Goal: Complete application form

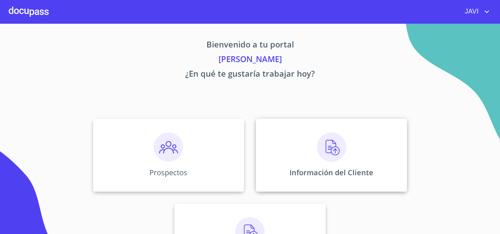
click at [326, 151] on img at bounding box center [331, 147] width 29 height 29
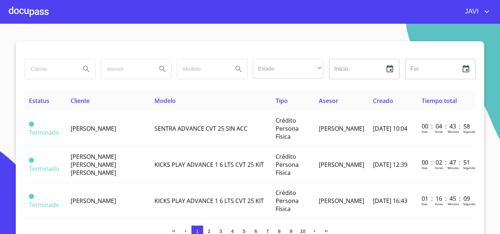
click at [52, 68] on input "search" at bounding box center [50, 69] width 50 height 20
type input "IMPULSORA"
click at [84, 70] on icon "Search" at bounding box center [86, 69] width 6 height 6
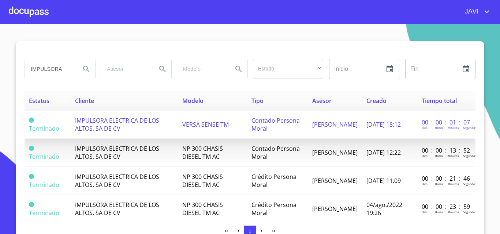
click at [214, 125] on span "VERSA SENSE TM" at bounding box center [205, 125] width 46 height 8
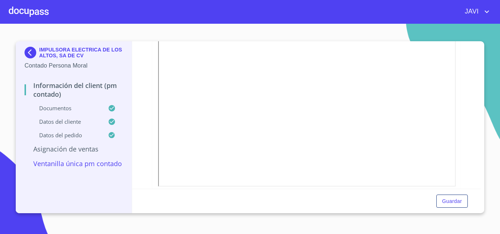
scroll to position [424, 0]
click at [450, 48] on icon "button" at bounding box center [452, 46] width 4 height 5
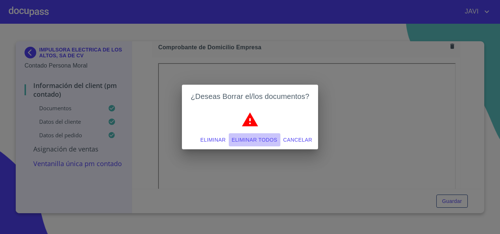
click at [257, 140] on span "Eliminar todos" at bounding box center [255, 140] width 46 height 9
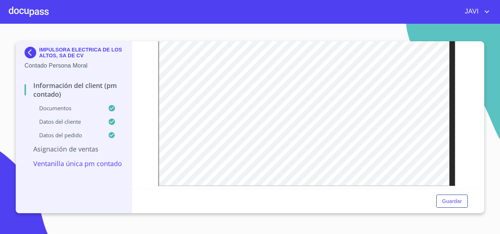
scroll to position [534, 0]
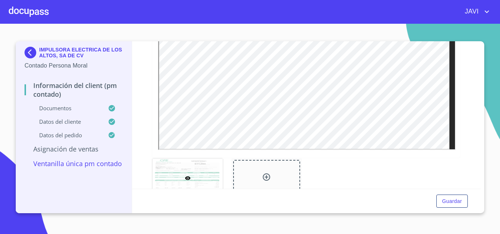
click at [31, 13] on div at bounding box center [29, 11] width 40 height 23
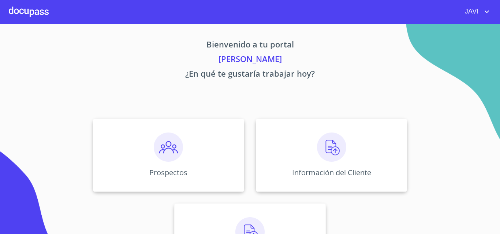
click at [484, 12] on icon "account of current user" at bounding box center [486, 11] width 9 height 9
click at [417, 49] on div at bounding box center [250, 117] width 500 height 234
click at [166, 146] on img at bounding box center [168, 147] width 29 height 29
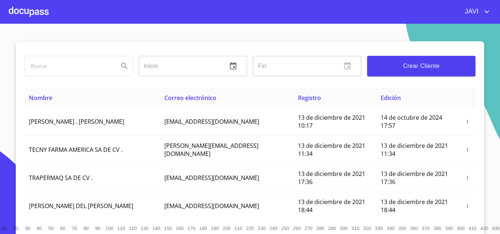
click at [52, 61] on input "search" at bounding box center [69, 66] width 88 height 20
type input "IMPULSORA ELECTRICA"
click at [120, 66] on icon "Search" at bounding box center [124, 66] width 9 height 9
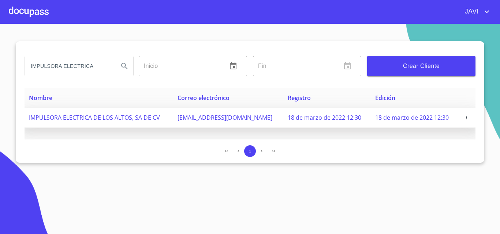
click at [464, 117] on icon "button" at bounding box center [465, 117] width 5 height 5
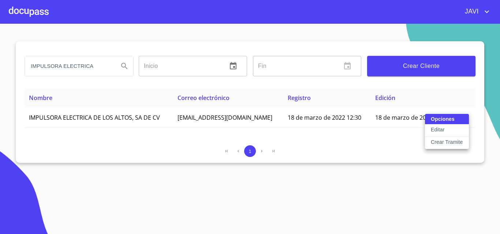
click at [447, 140] on p "Crear Tramite" at bounding box center [446, 142] width 32 height 7
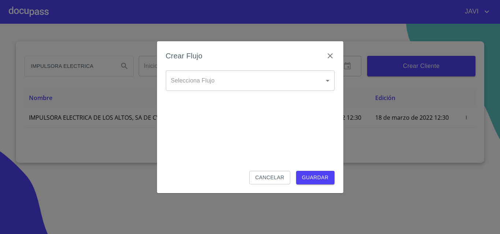
click at [217, 87] on body "JAVI IMPULSORA ELECTRICA Inicio ​ Fin ​ Crear Cliente Nombre Correo electrónico…" at bounding box center [250, 117] width 500 height 234
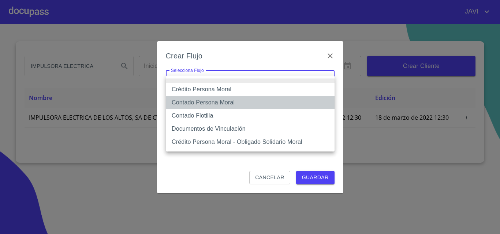
click at [199, 104] on li "Contado Persona Moral" at bounding box center [250, 102] width 169 height 13
type input "61b135f39b8c202ad5a10de4"
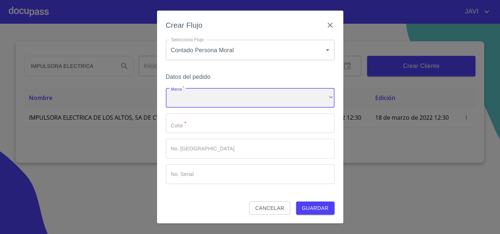
click at [206, 99] on div "​" at bounding box center [250, 98] width 169 height 20
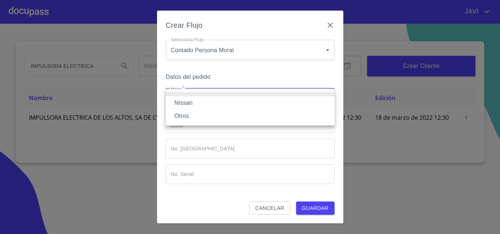
click at [189, 103] on li "Nissan" at bounding box center [250, 103] width 169 height 13
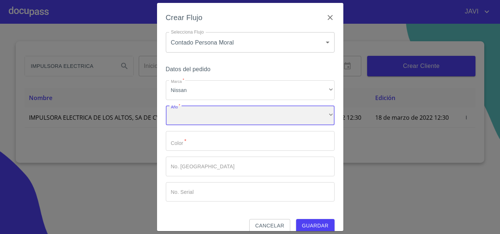
click at [188, 116] on div "​" at bounding box center [250, 116] width 169 height 20
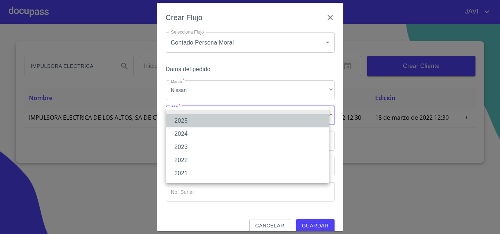
click at [184, 120] on li "2025" at bounding box center [247, 120] width 163 height 13
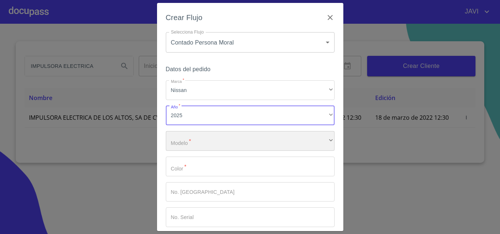
click at [200, 146] on div "​" at bounding box center [250, 141] width 169 height 20
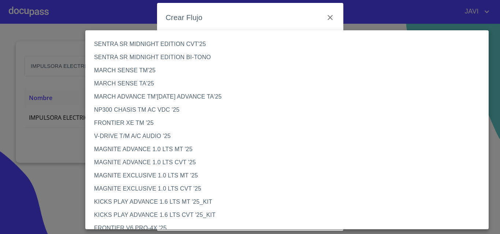
scroll to position [191, 0]
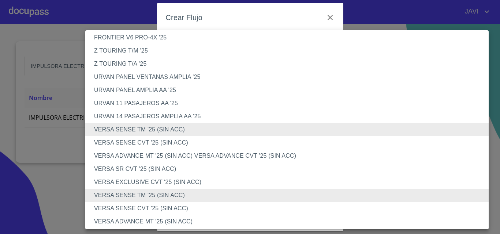
click at [144, 141] on li "VERSA SENSE CVT '25 (SIN ACC)" at bounding box center [289, 142] width 409 height 13
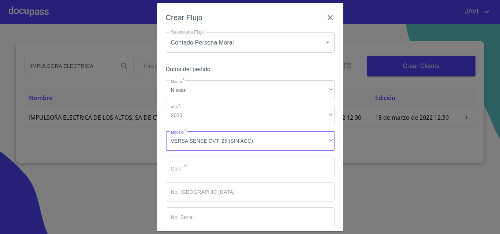
click at [176, 169] on input "Marca   *" at bounding box center [250, 167] width 169 height 20
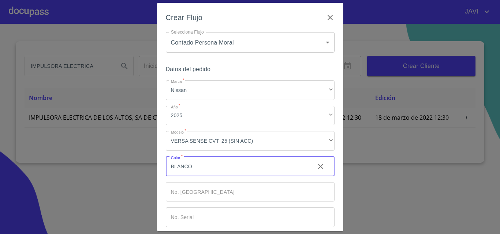
scroll to position [35, 0]
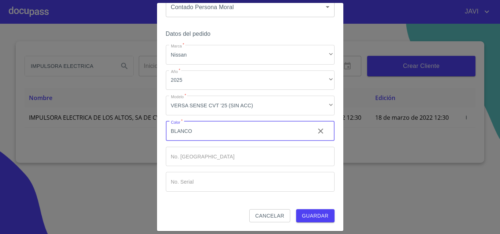
type input "BLANCO"
click at [203, 158] on input "Marca   *" at bounding box center [250, 157] width 169 height 20
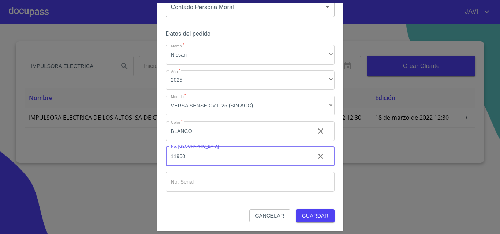
type input "11960"
click at [323, 200] on div "Datos del pedido Marca   * Nissan ​ Año   * 2025 ​ Modelo   * VERSA SENSE CVT '…" at bounding box center [250, 119] width 169 height 181
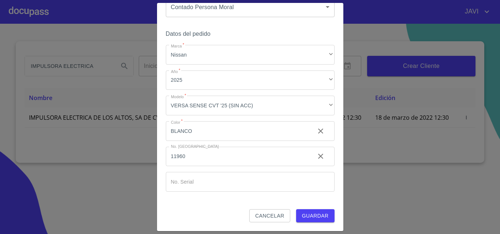
click at [307, 215] on span "Guardar" at bounding box center [315, 216] width 27 height 9
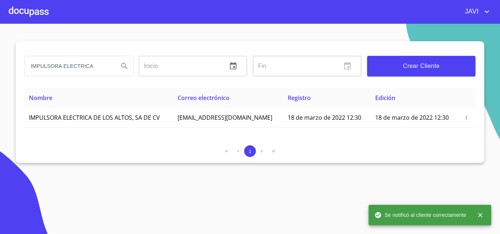
click at [31, 11] on div at bounding box center [29, 11] width 40 height 23
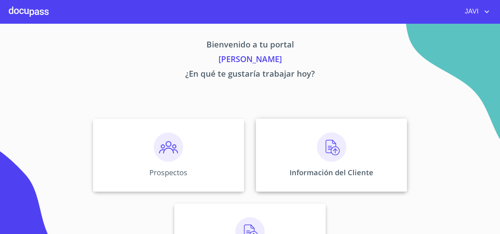
click at [331, 146] on img at bounding box center [331, 147] width 29 height 29
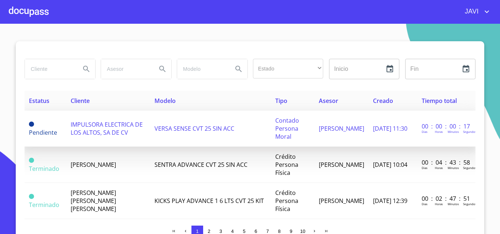
click at [114, 127] on span "IMPULSORA ELECTRICA DE LOS ALTOS, SA DE CV" at bounding box center [107, 129] width 72 height 16
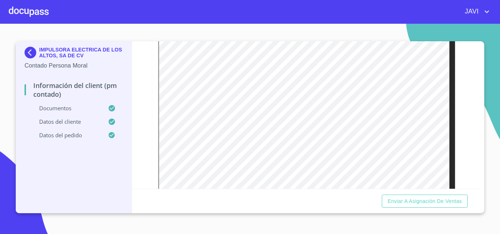
scroll to position [731, 0]
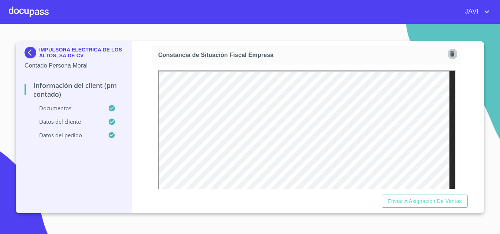
click at [450, 53] on icon "button" at bounding box center [452, 53] width 4 height 5
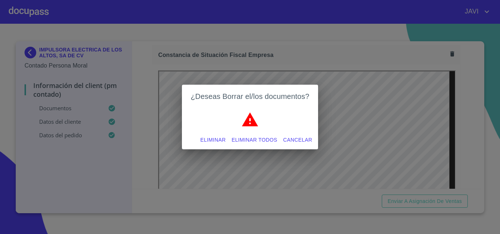
click at [252, 140] on span "Eliminar todos" at bounding box center [255, 140] width 46 height 9
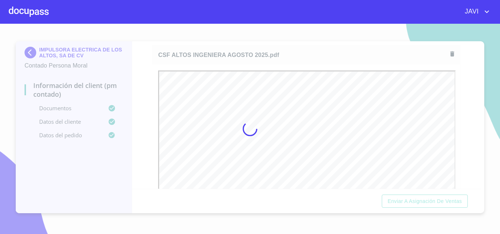
scroll to position [0, 0]
click at [145, 72] on div at bounding box center [250, 129] width 500 height 211
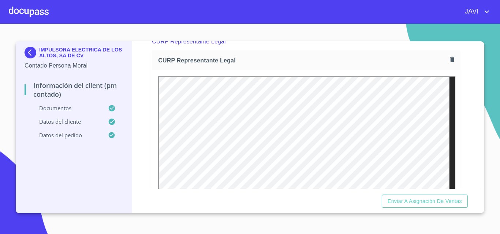
scroll to position [1353, 0]
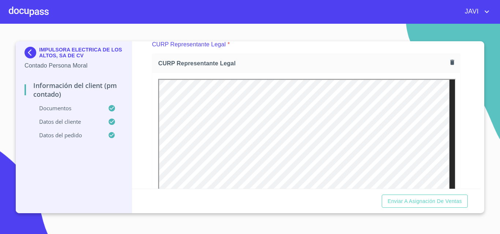
click at [450, 64] on icon "button" at bounding box center [452, 62] width 4 height 5
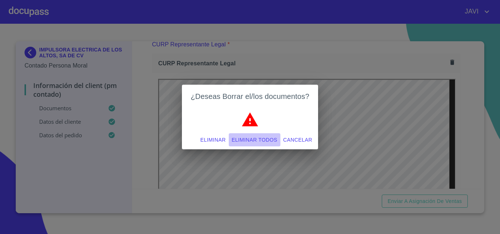
click at [263, 139] on span "Eliminar todos" at bounding box center [255, 140] width 46 height 9
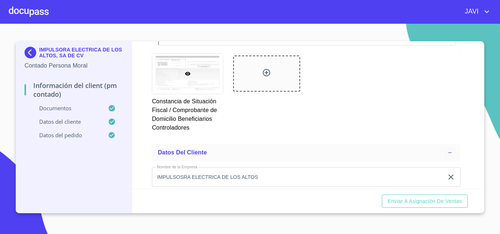
scroll to position [2926, 0]
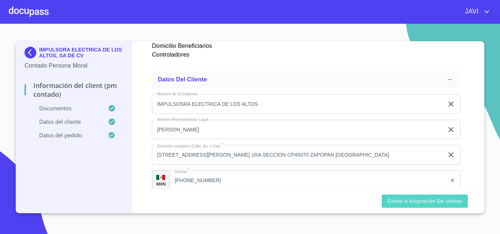
click at [423, 202] on span "Enviar a Asignación de Ventas" at bounding box center [424, 201] width 74 height 9
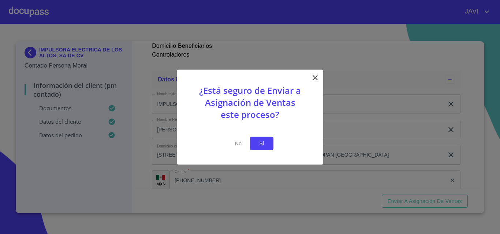
click at [256, 146] on span "Si" at bounding box center [262, 143] width 12 height 9
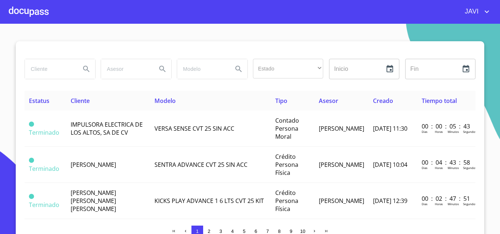
click at [24, 10] on div at bounding box center [29, 11] width 40 height 23
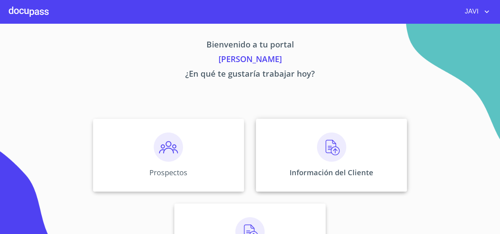
click at [330, 146] on img at bounding box center [331, 147] width 29 height 29
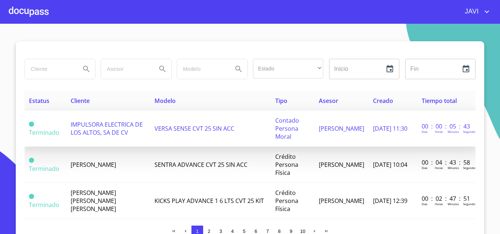
click at [103, 128] on span "IMPULSORA ELECTRICA DE LOS ALTOS, SA DE CV" at bounding box center [107, 129] width 72 height 16
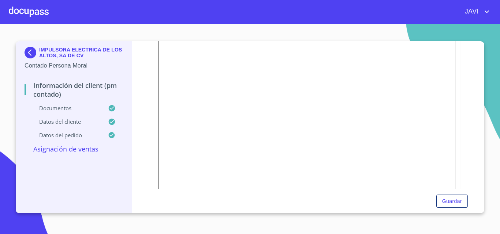
click at [24, 12] on div at bounding box center [29, 11] width 40 height 23
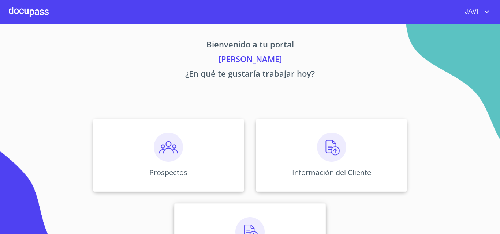
click at [245, 227] on img at bounding box center [249, 232] width 29 height 29
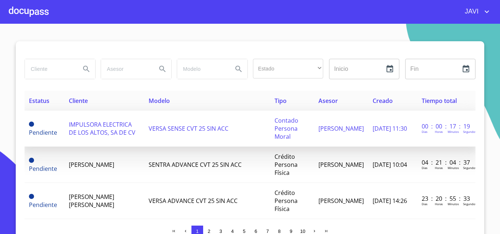
click at [173, 130] on span "VERSA SENSE CVT 25 SIN ACC" at bounding box center [188, 129] width 80 height 8
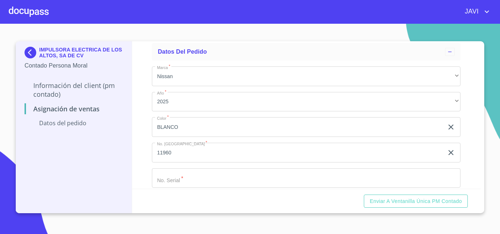
scroll to position [50, 0]
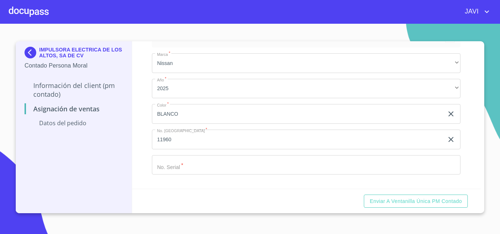
click at [178, 168] on input "Marca   *" at bounding box center [306, 165] width 308 height 20
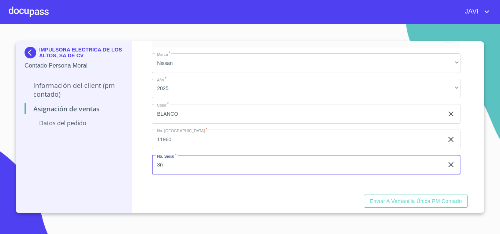
type input "3"
type input "[US_VEHICLE_IDENTIFICATION_NUMBER]"
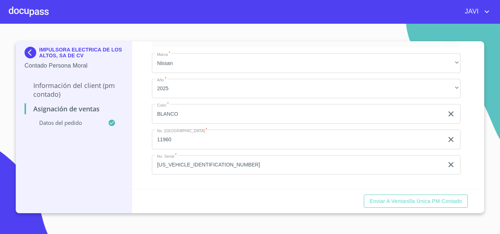
click at [144, 149] on div "Asignación de Ventas Datos del pedido Marca   * Nissan ​ Año   * 2025 ​ Color  …" at bounding box center [306, 115] width 349 height 148
click at [424, 203] on span "Enviar a Ventanilla única PM contado" at bounding box center [415, 201] width 92 height 9
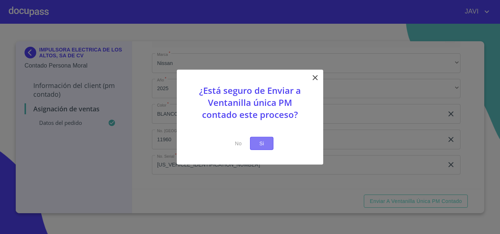
click at [262, 145] on span "Si" at bounding box center [262, 143] width 12 height 9
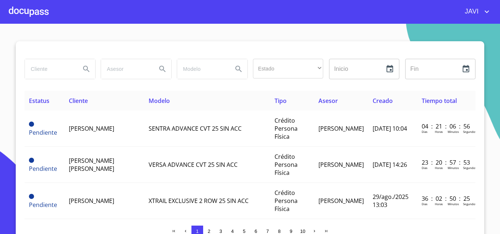
click at [27, 10] on div at bounding box center [29, 11] width 40 height 23
